Goal: Obtain resource: Obtain resource

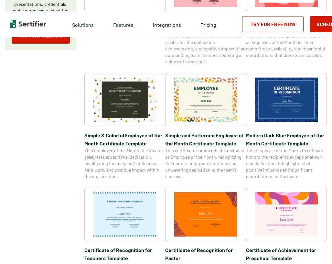
scroll to position [194, 0]
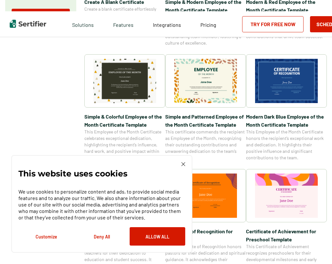
click at [183, 164] on img at bounding box center [183, 164] width 4 height 4
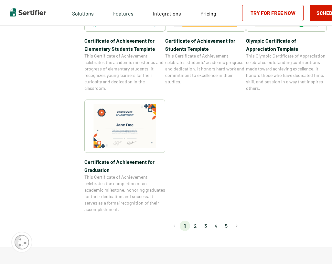
scroll to position [517, 0]
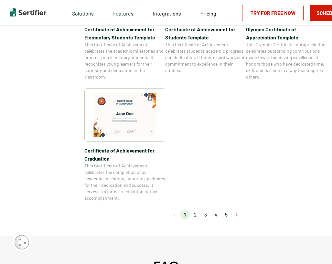
click at [197, 212] on li "2" at bounding box center [195, 214] width 10 height 10
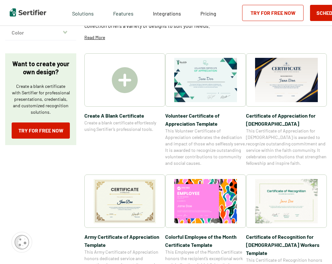
scroll to position [0, 0]
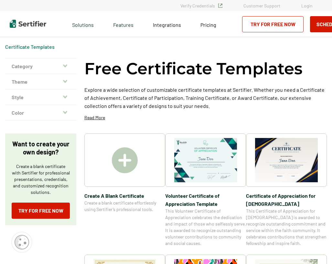
click at [130, 164] on img at bounding box center [125, 160] width 26 height 26
click at [218, 156] on img at bounding box center [205, 160] width 63 height 44
